Goal: Task Accomplishment & Management: Manage account settings

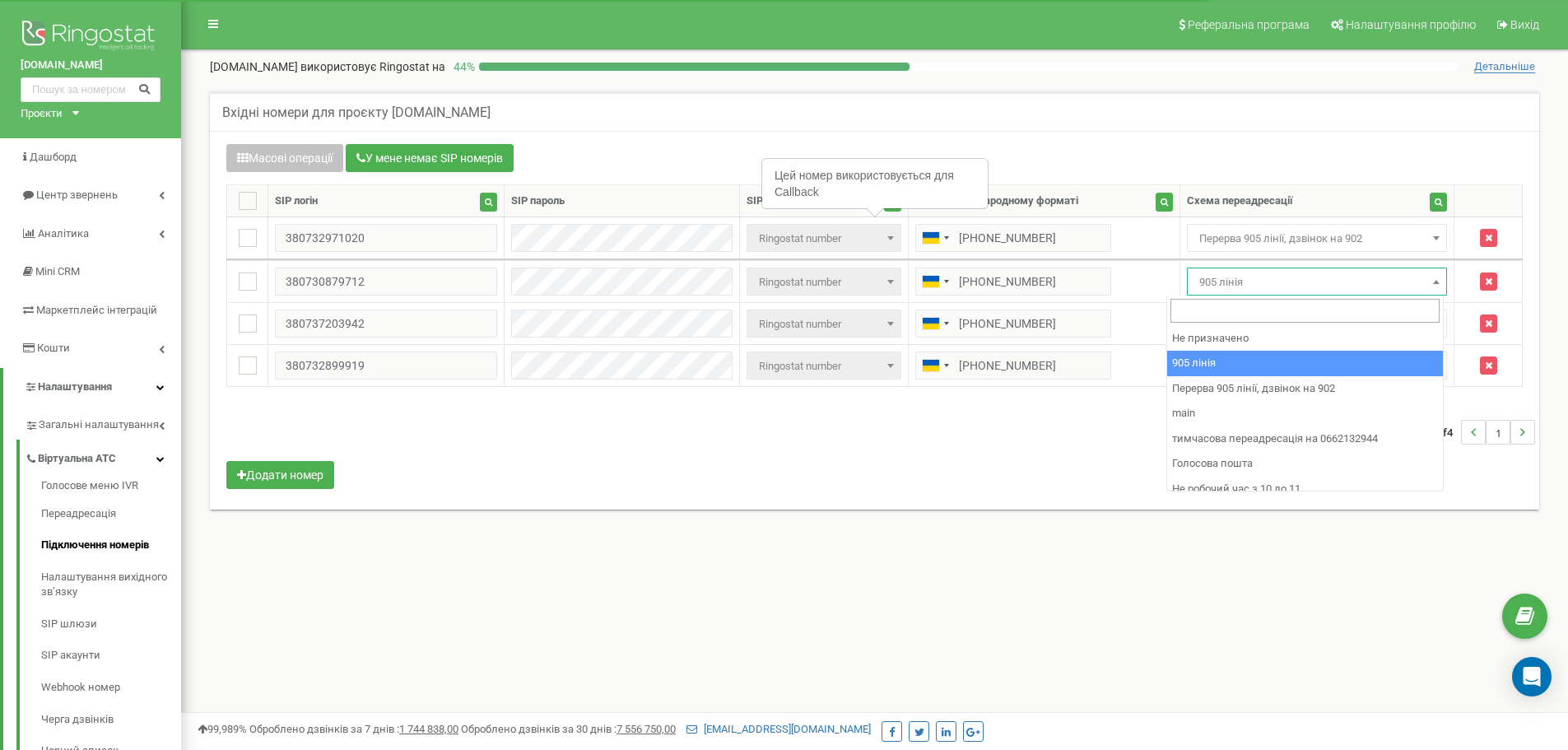
select select "173564"
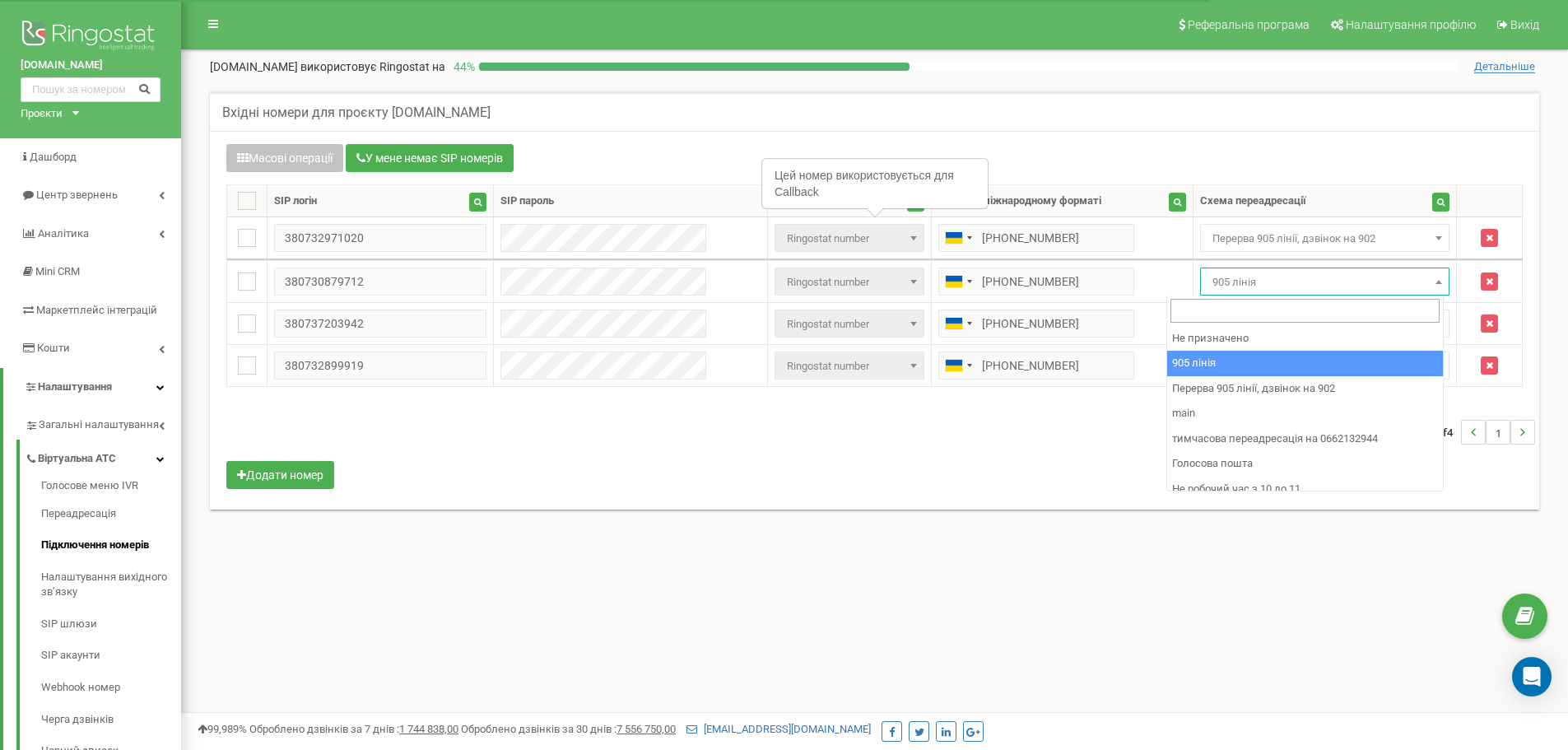
click at [1297, 274] on span "905 лінія" at bounding box center [1325, 282] width 238 height 23
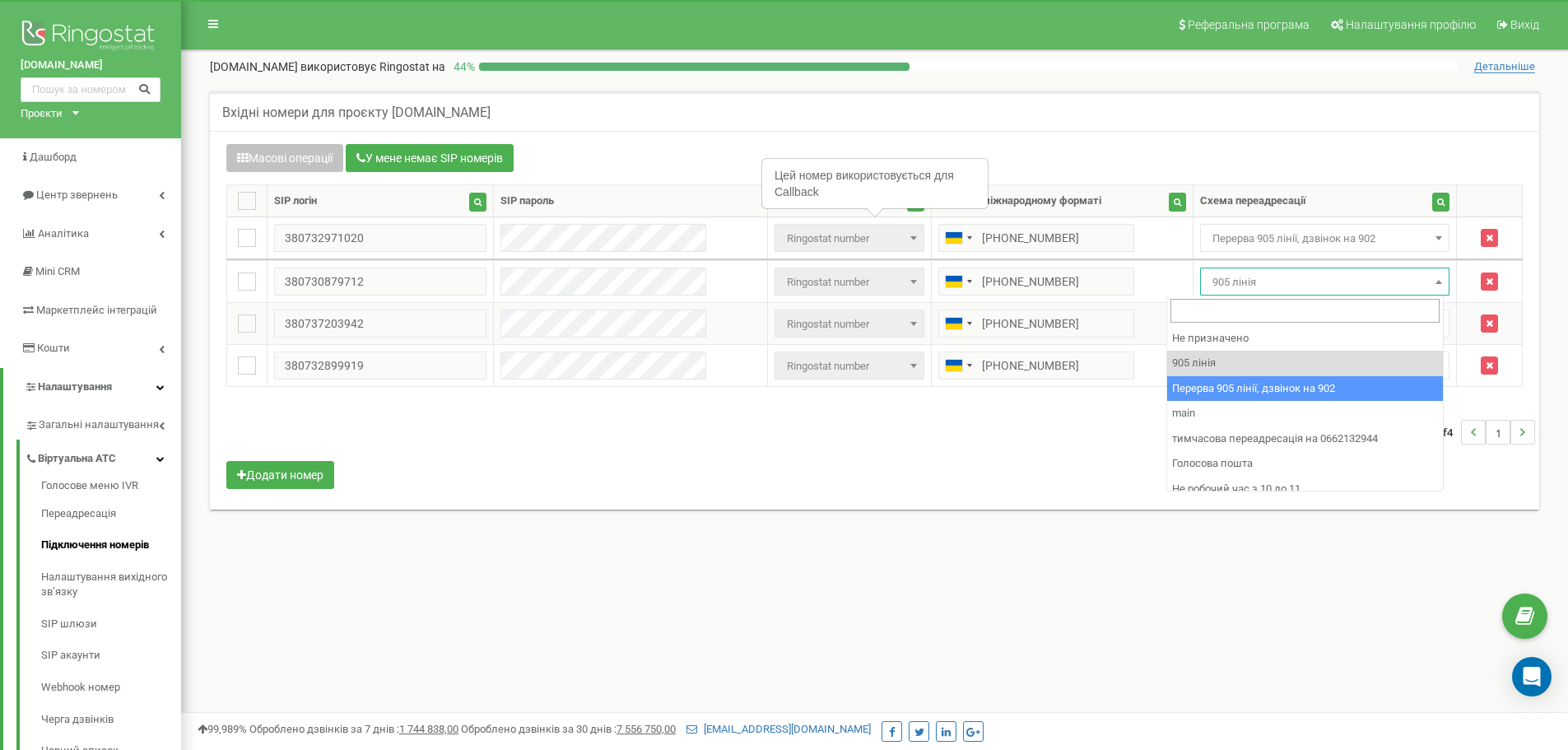
select select "173564"
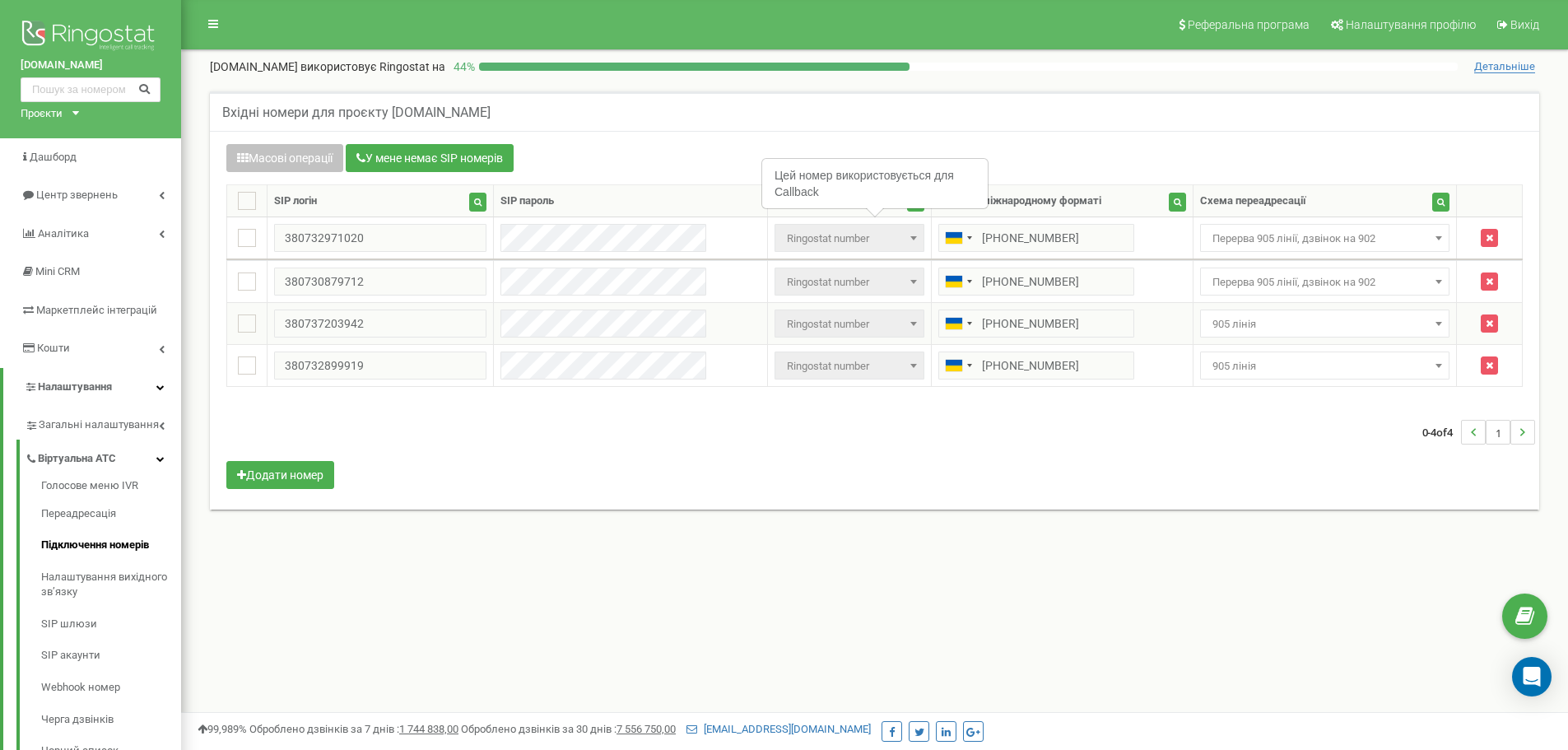
click at [1271, 319] on span "905 лінія" at bounding box center [1325, 324] width 238 height 23
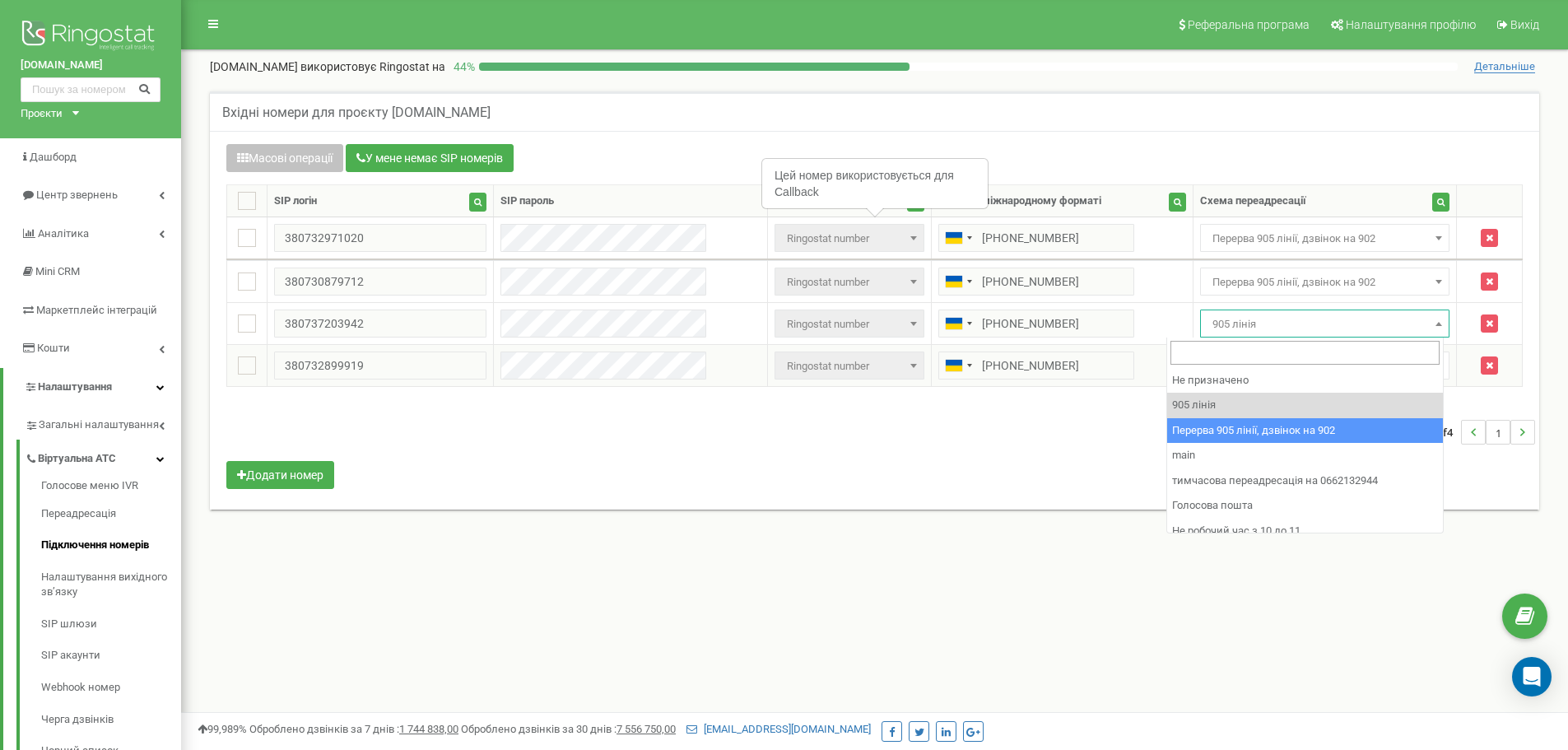
select select "173564"
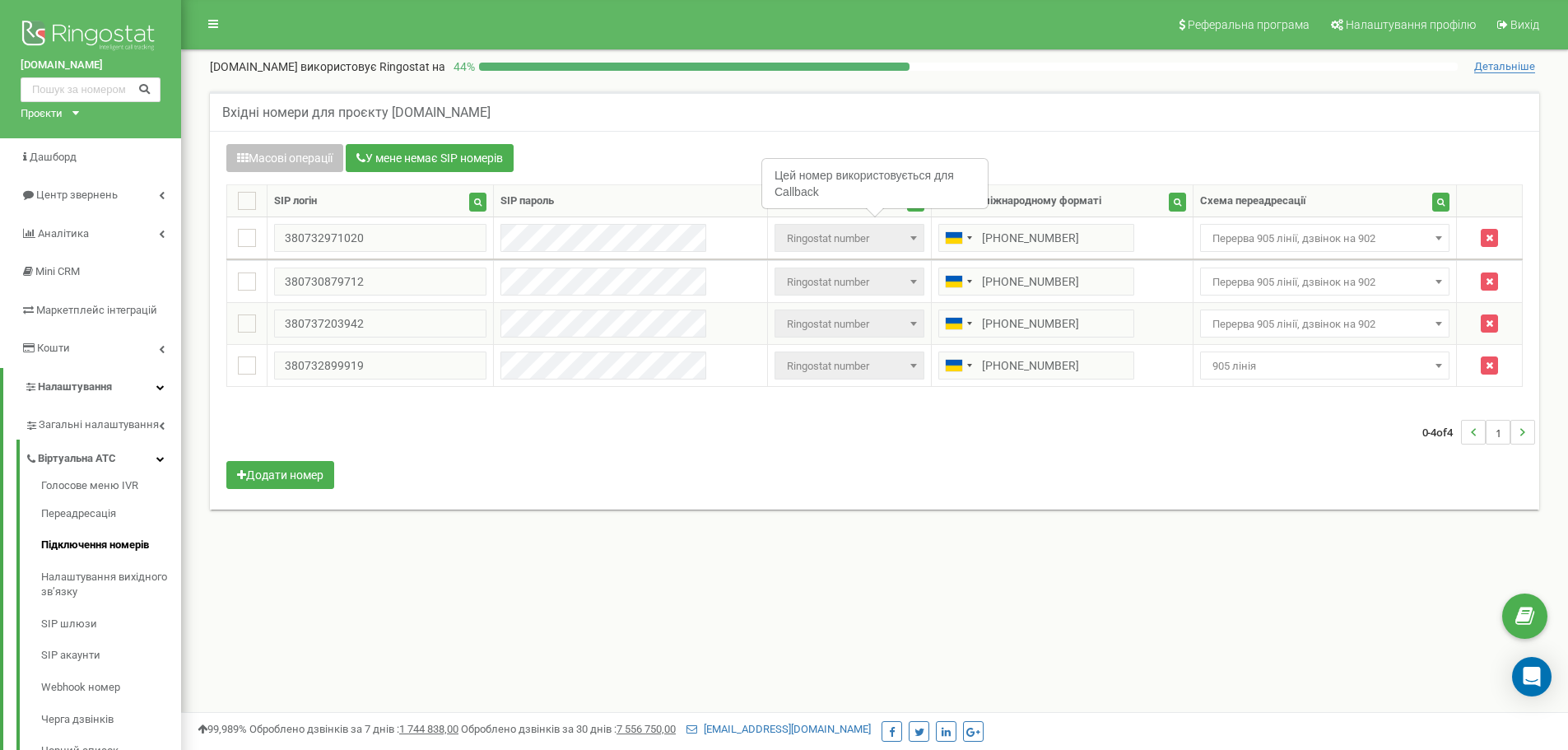
click at [1261, 340] on td "Не призначено 905 лінія Перерва 905 лінії, дзвінок на 902 main тимчасова переад…" at bounding box center [1325, 324] width 264 height 42
click at [1259, 369] on span "905 лінія" at bounding box center [1325, 366] width 238 height 23
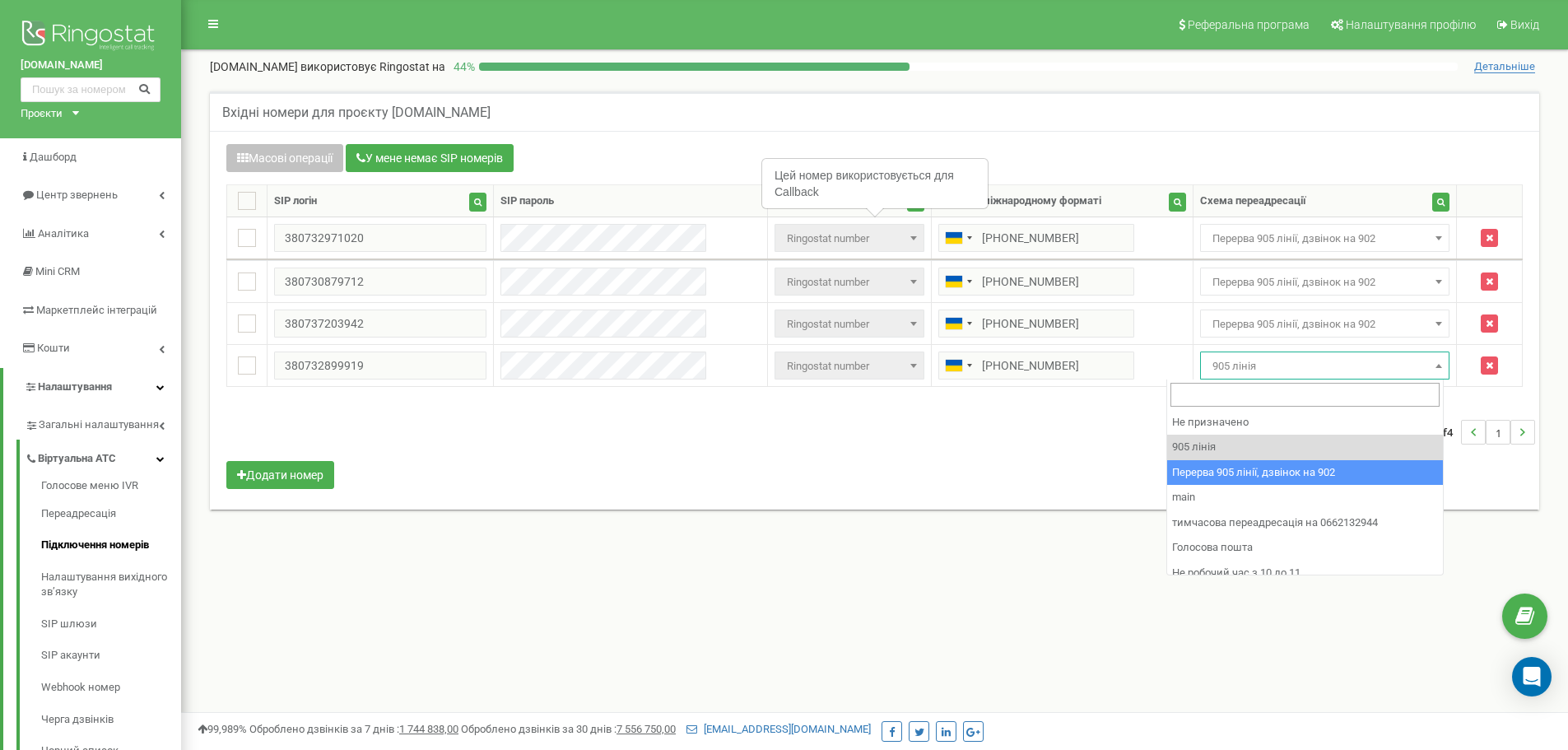
select select "173564"
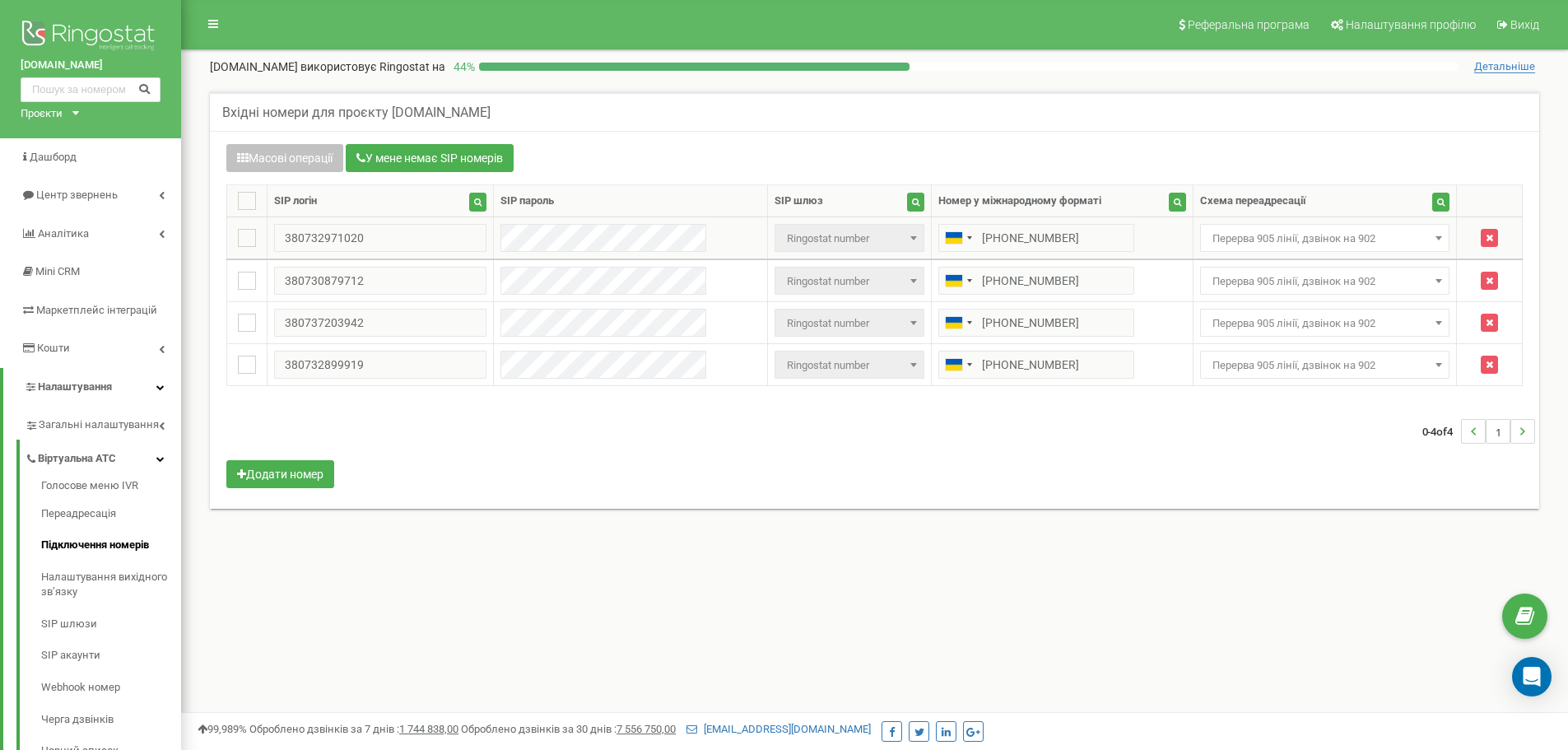
click at [1327, 234] on span "Перерва 905 лінії, дзвінок на 902" at bounding box center [1325, 239] width 238 height 23
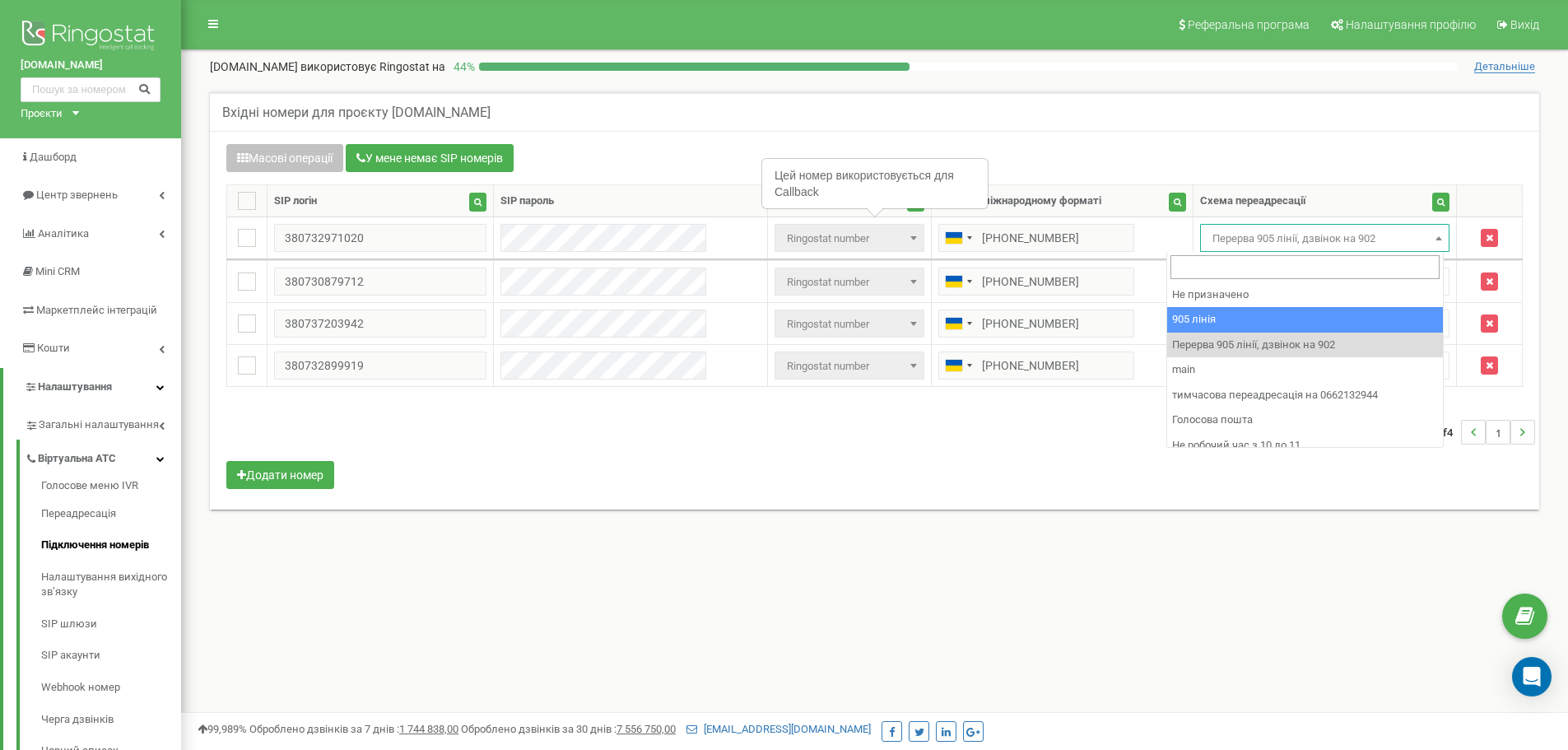
drag, startPoint x: 1278, startPoint y: 326, endPoint x: 1279, endPoint y: 303, distance: 23.0
select select "173559"
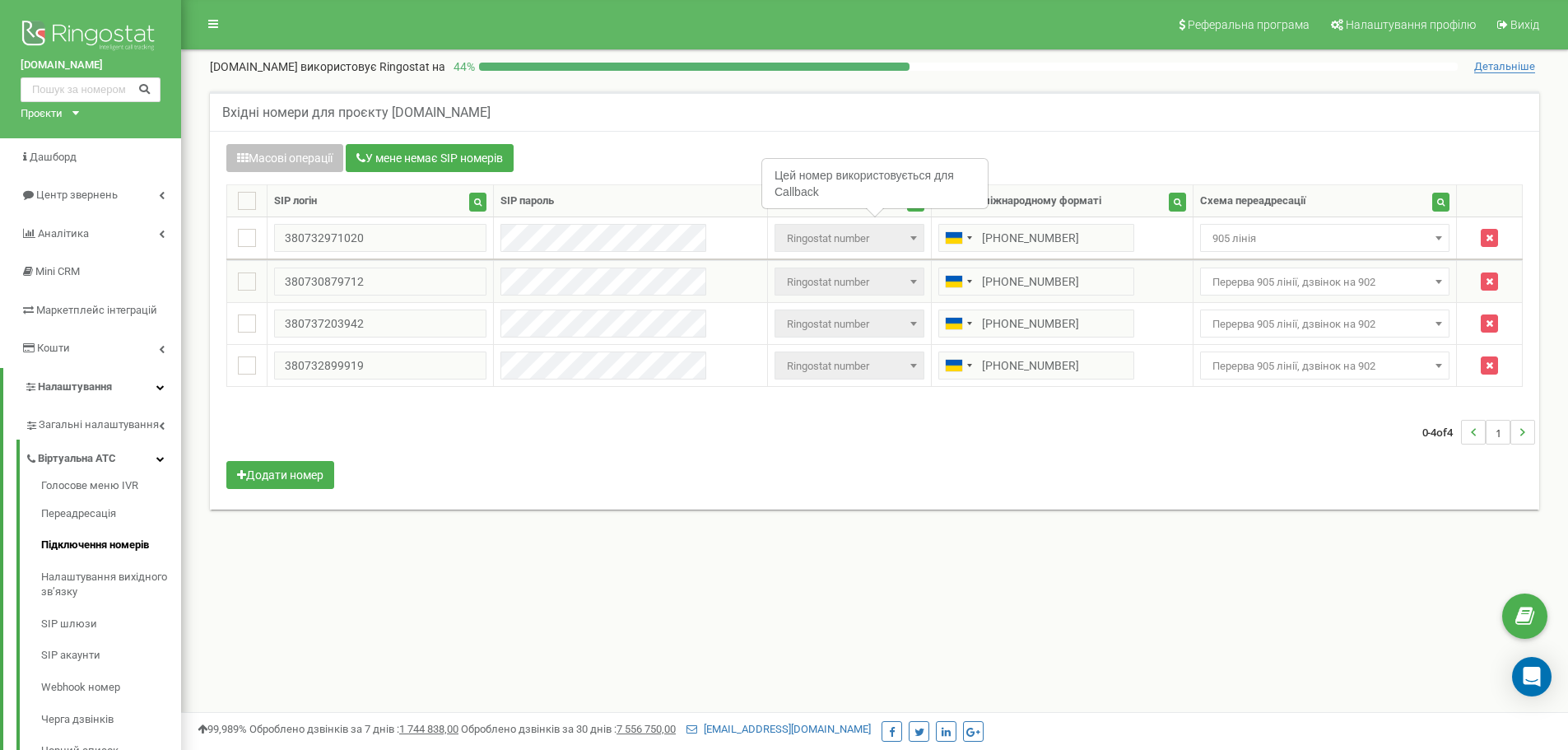
click at [1285, 291] on span "Перерва 905 лінії, дзвінок на 902" at bounding box center [1325, 282] width 238 height 23
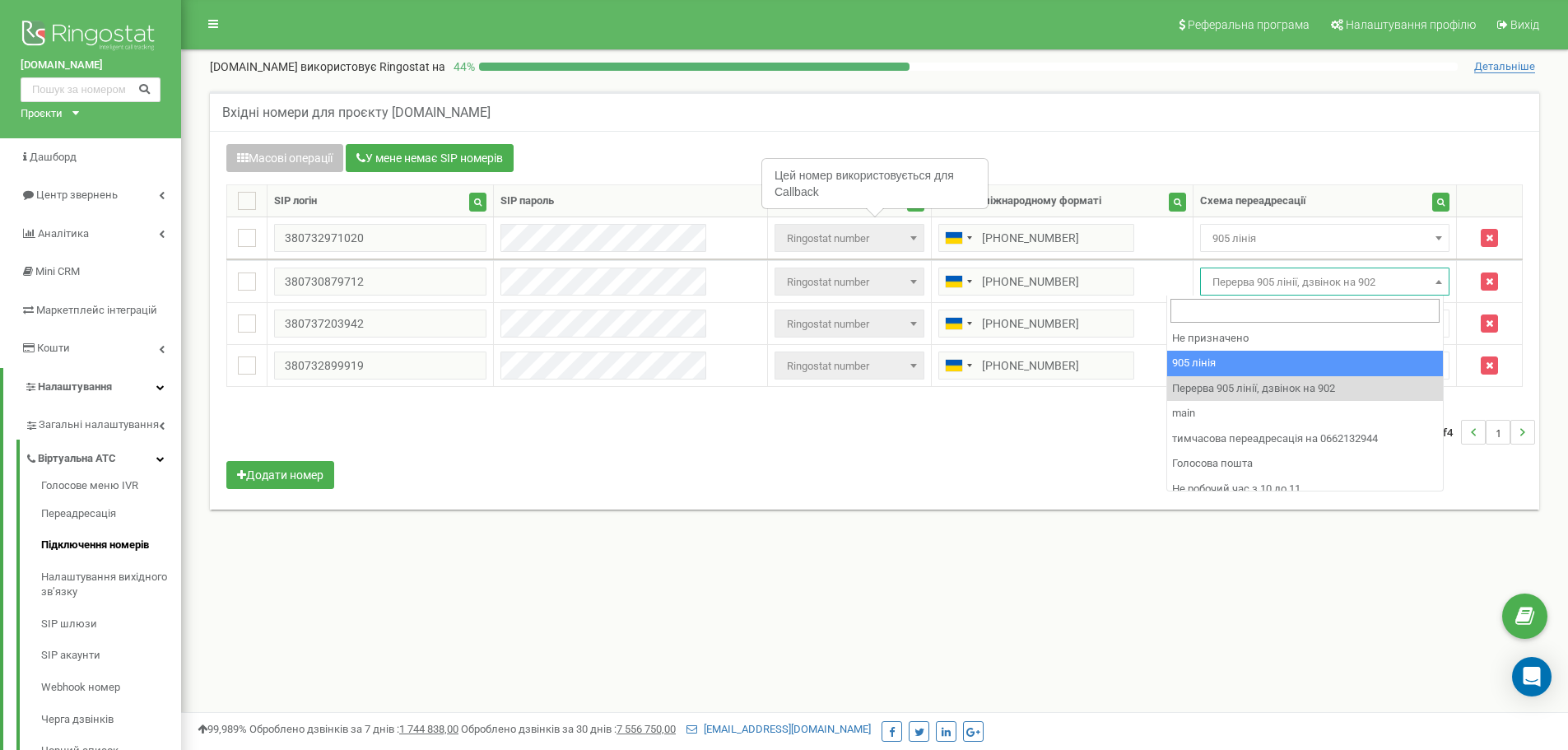
select select "173559"
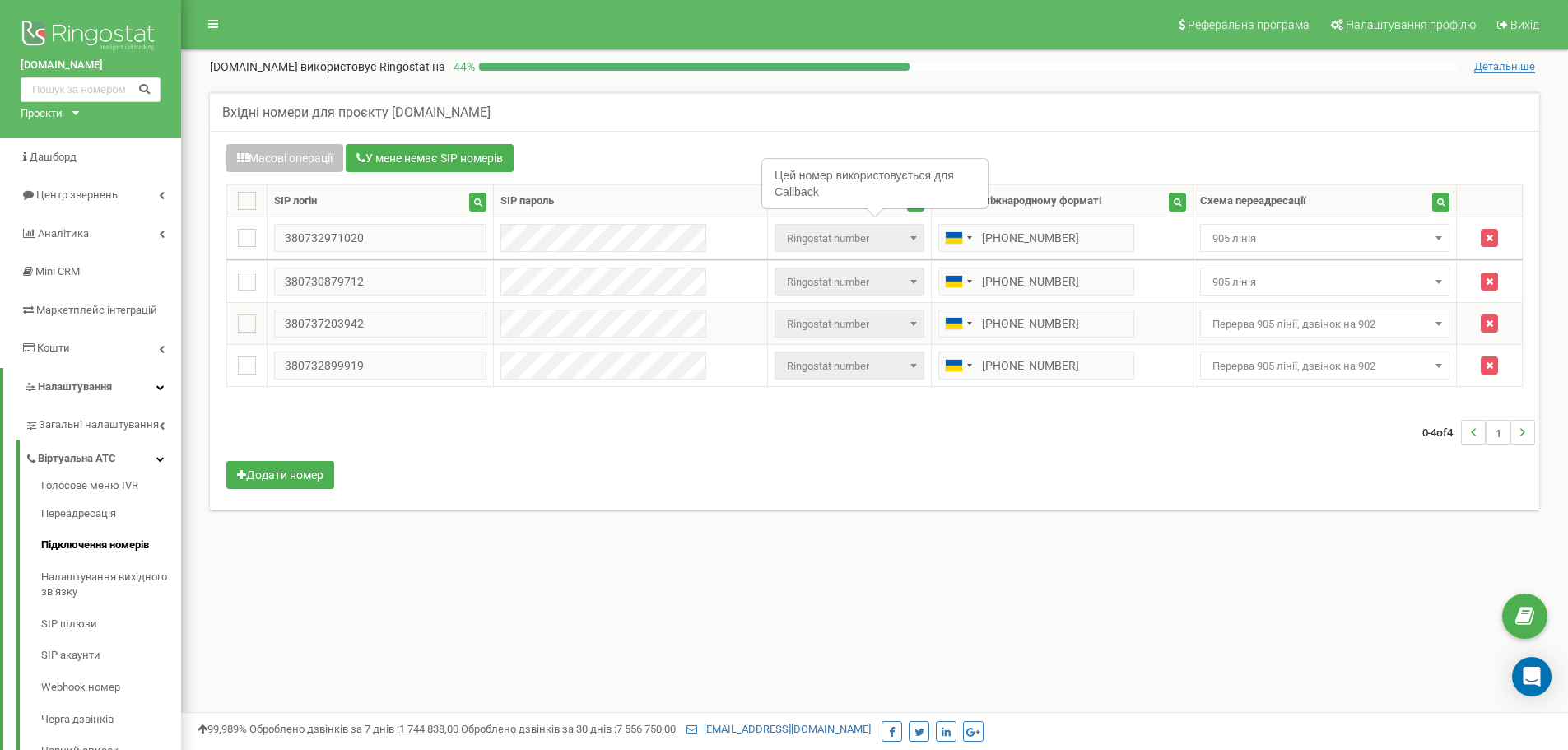
click at [1273, 326] on span "Перерва 905 лінії, дзвінок на 902" at bounding box center [1325, 324] width 238 height 23
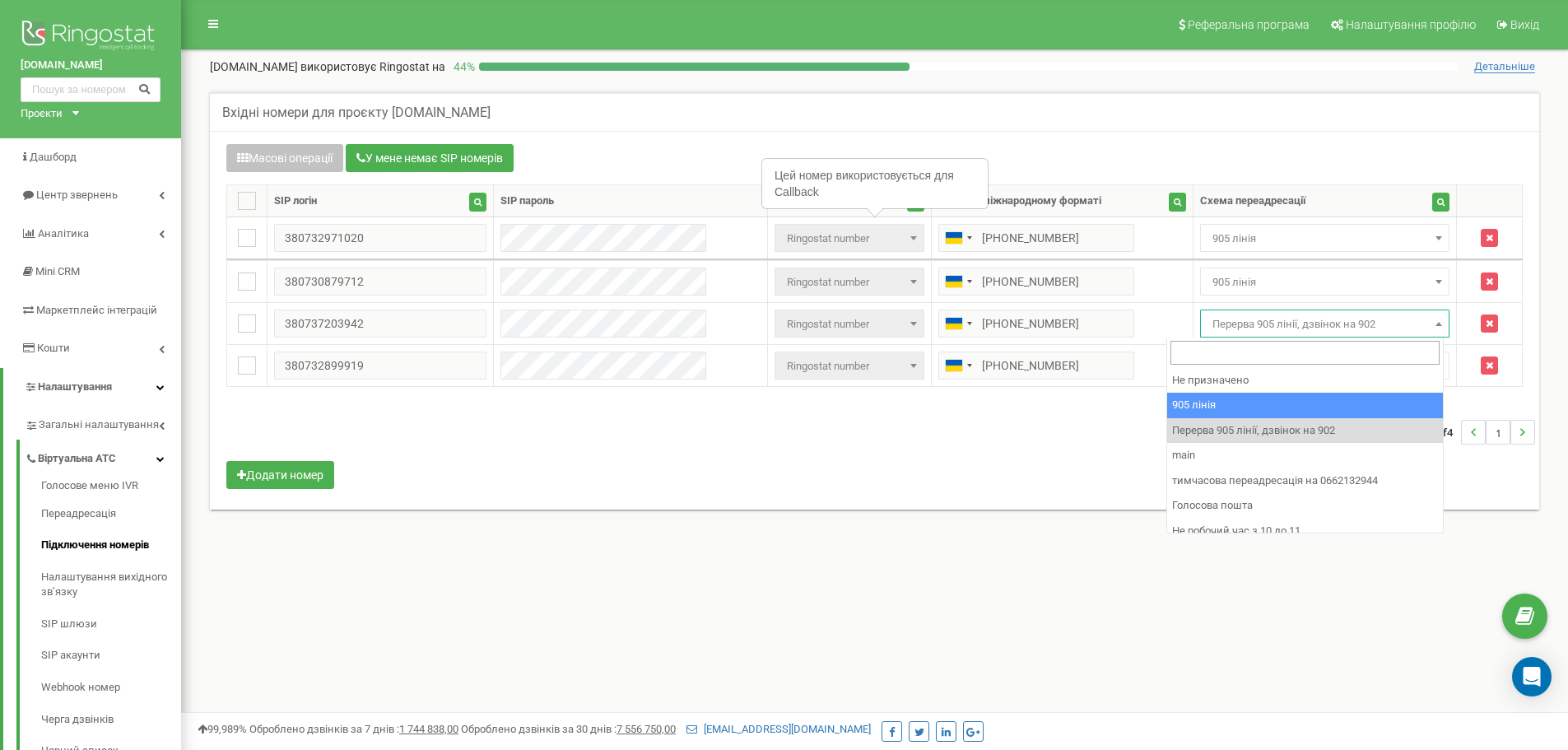
drag, startPoint x: 1253, startPoint y: 404, endPoint x: 1254, endPoint y: 375, distance: 29.0
select select "173559"
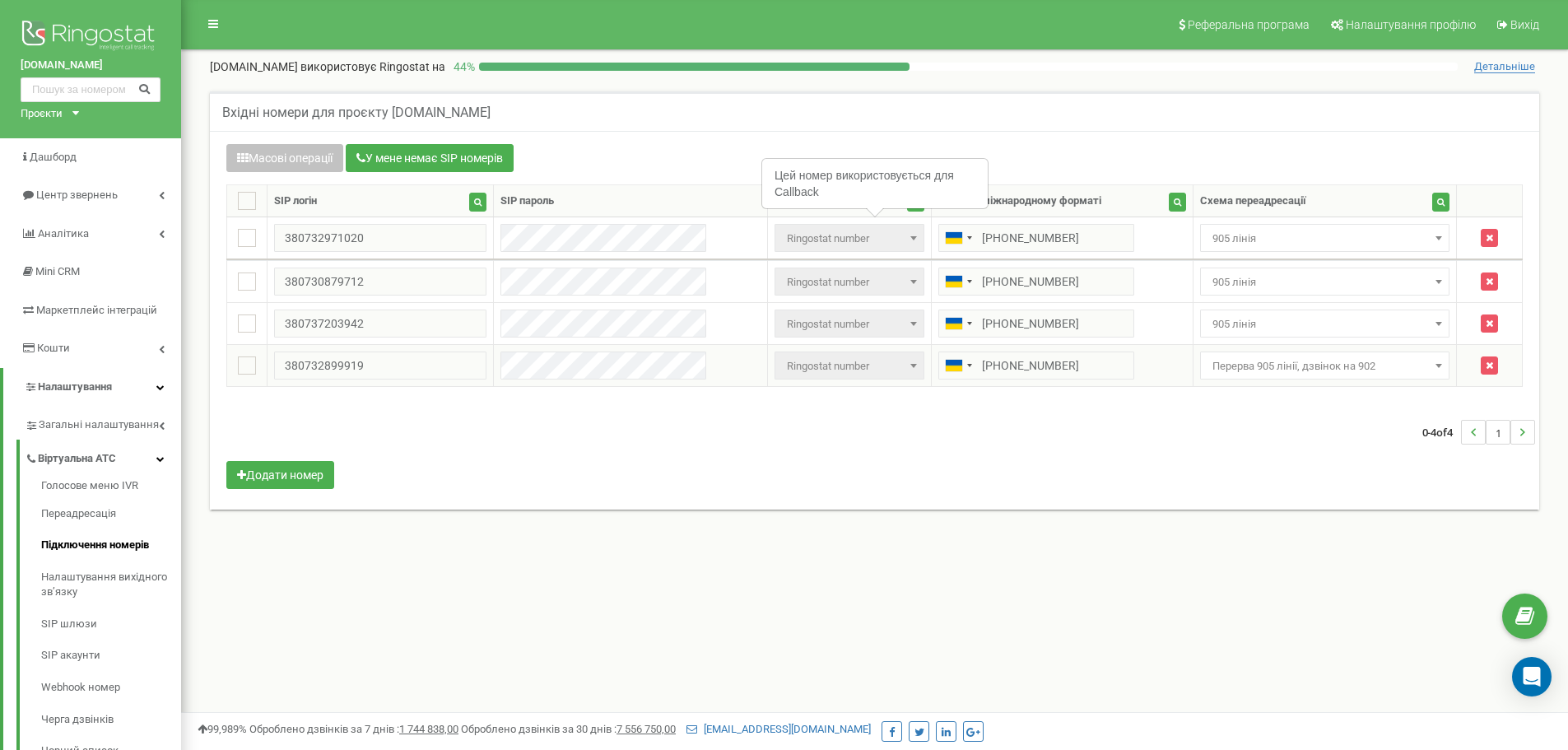
click at [1260, 365] on span "Перерва 905 лінії, дзвінок на 902" at bounding box center [1325, 366] width 238 height 23
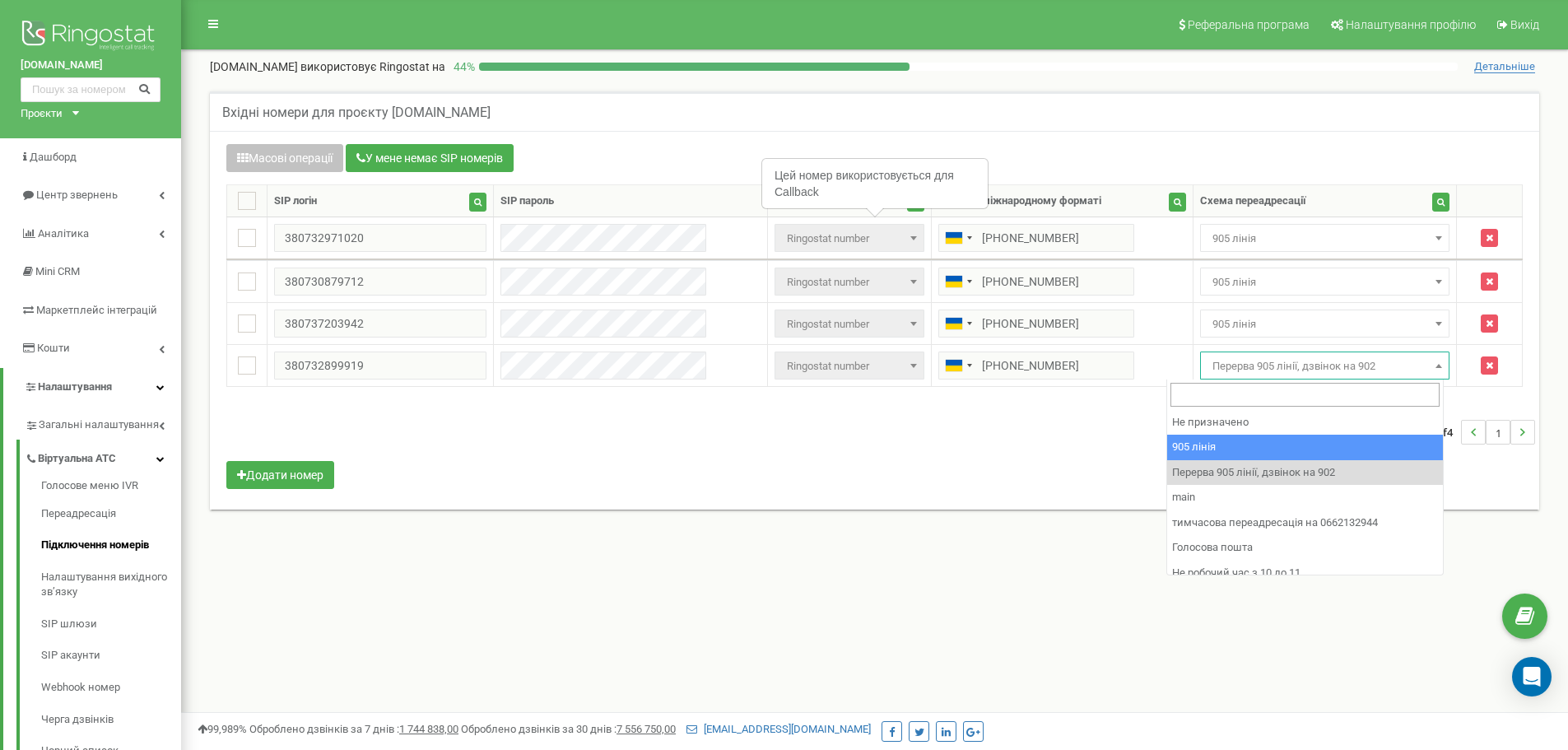
select select "173559"
